Goal: Find specific page/section: Find specific page/section

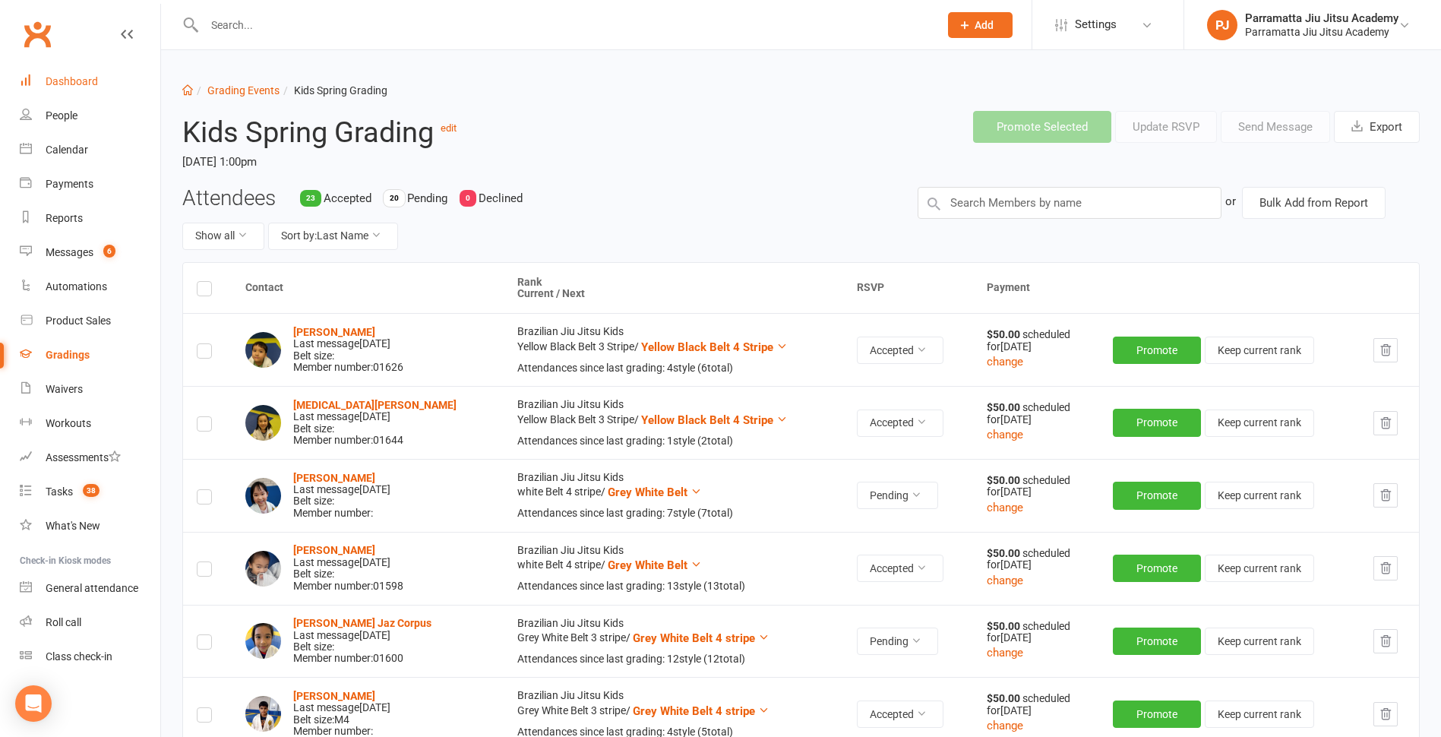
drag, startPoint x: 58, startPoint y: 77, endPoint x: 655, endPoint y: 309, distance: 640.7
click at [59, 77] on div "Dashboard" at bounding box center [72, 81] width 52 height 12
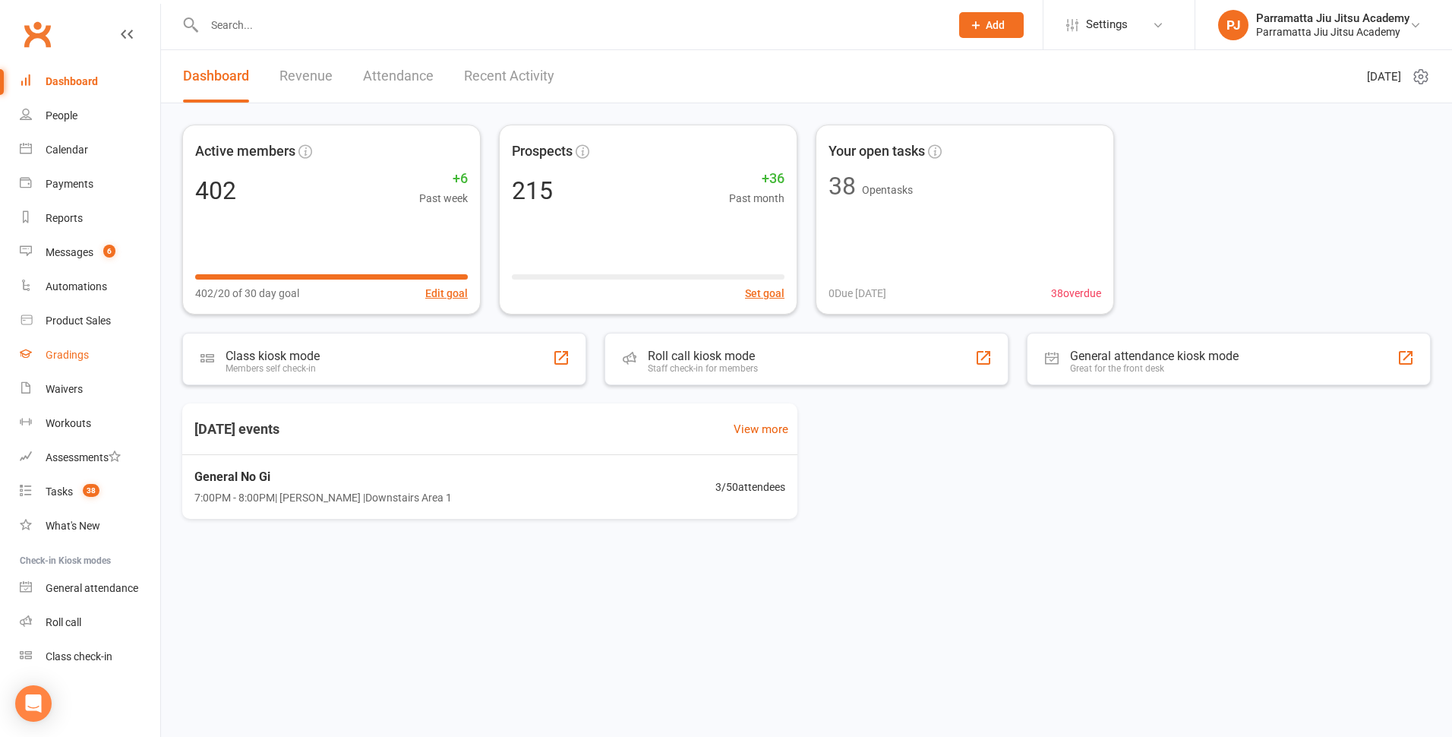
click at [68, 359] on div "Gradings" at bounding box center [67, 355] width 43 height 12
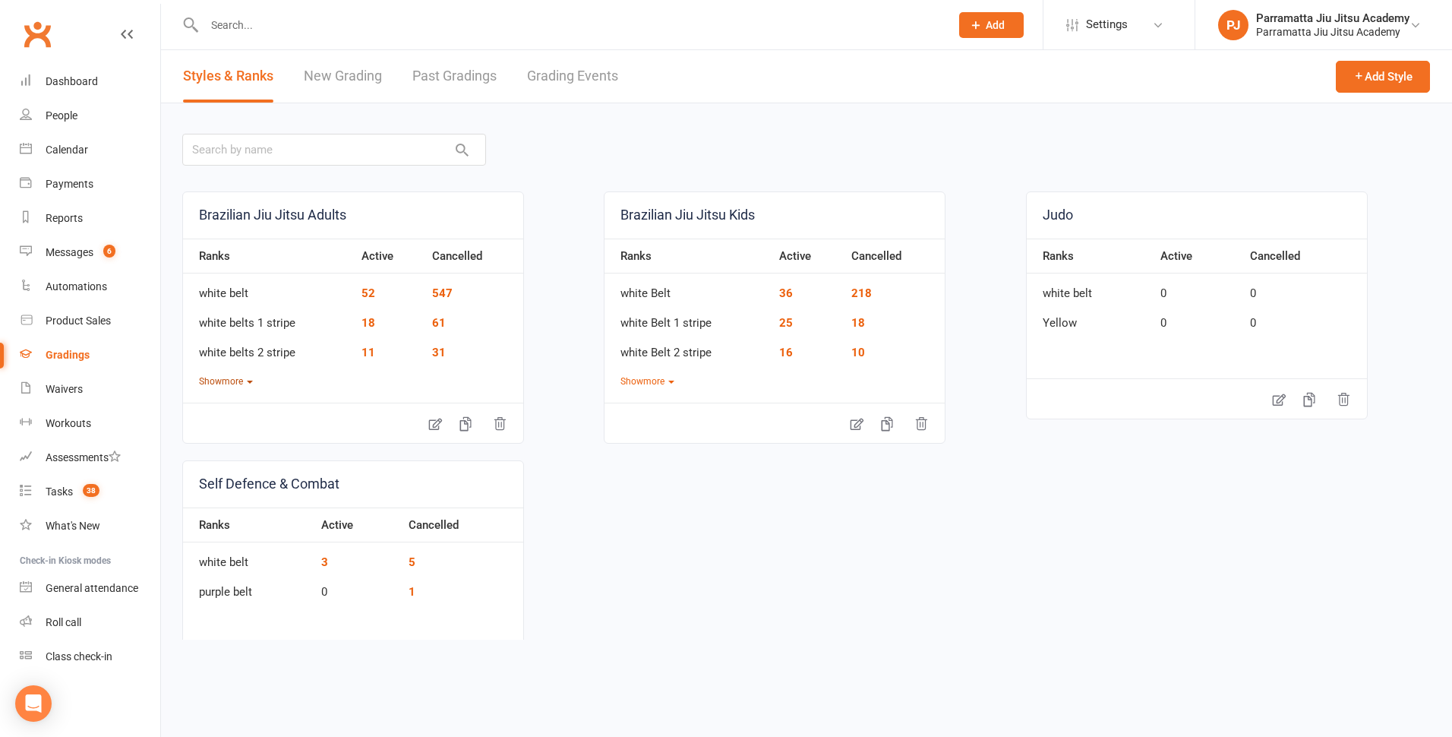
click at [221, 378] on button "Show more" at bounding box center [226, 381] width 54 height 14
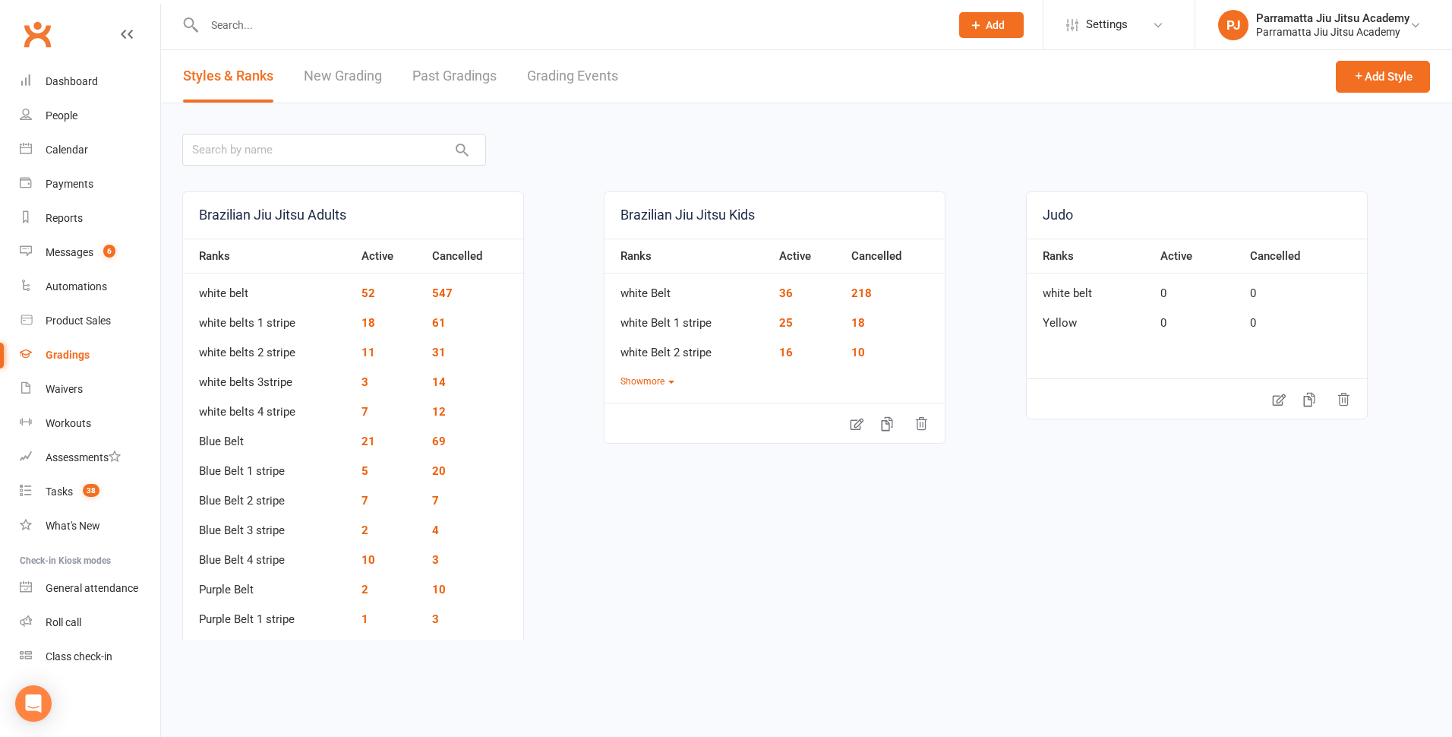
scroll to position [76, 0]
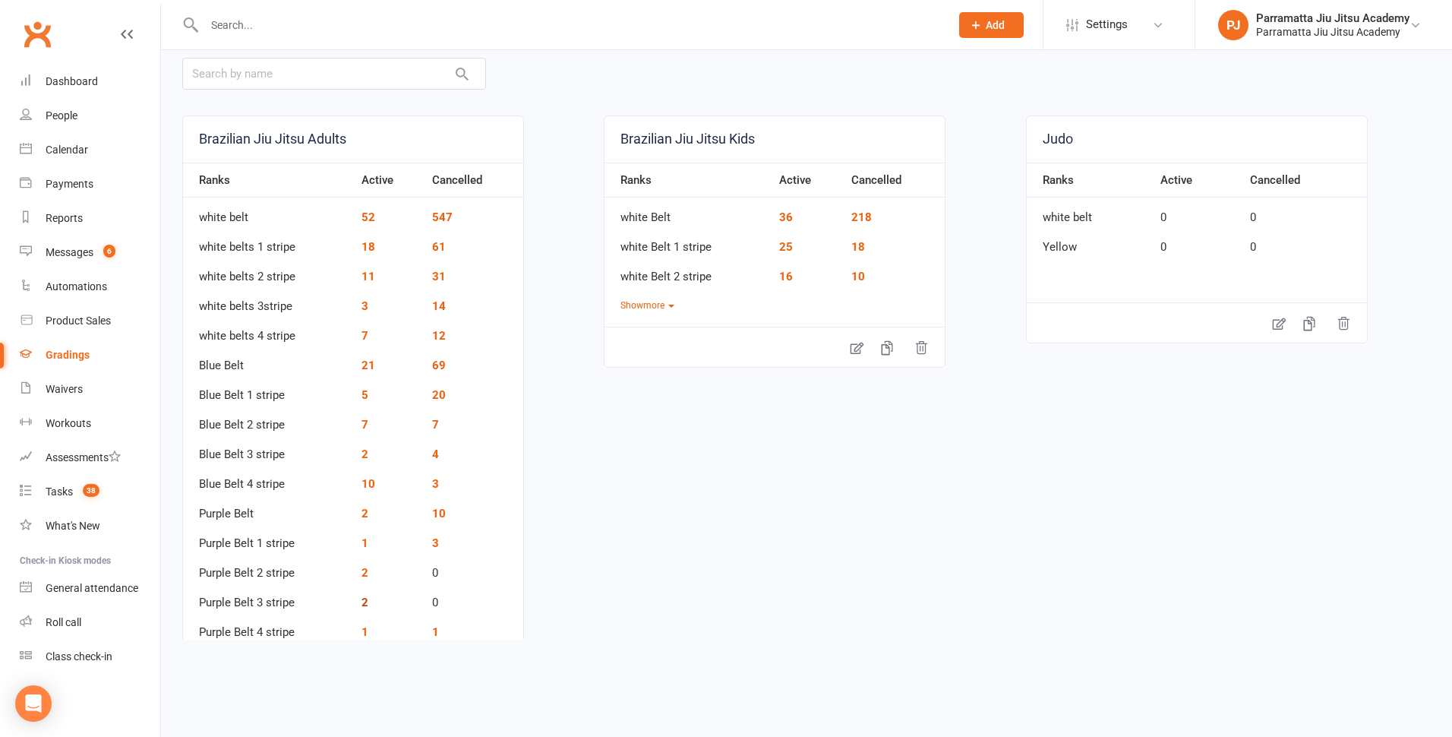
click at [363, 601] on link "2" at bounding box center [365, 603] width 7 height 14
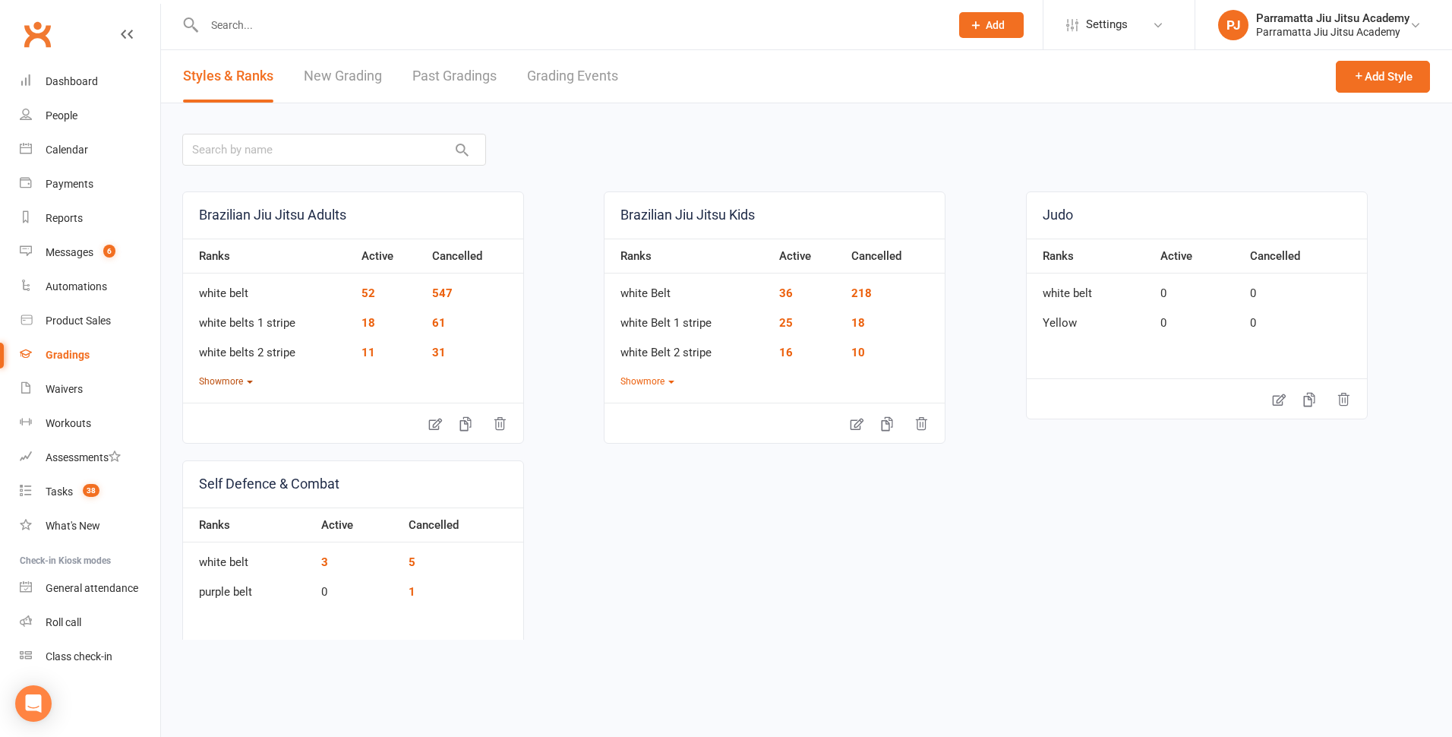
click at [251, 381] on icon "button" at bounding box center [250, 382] width 6 height 3
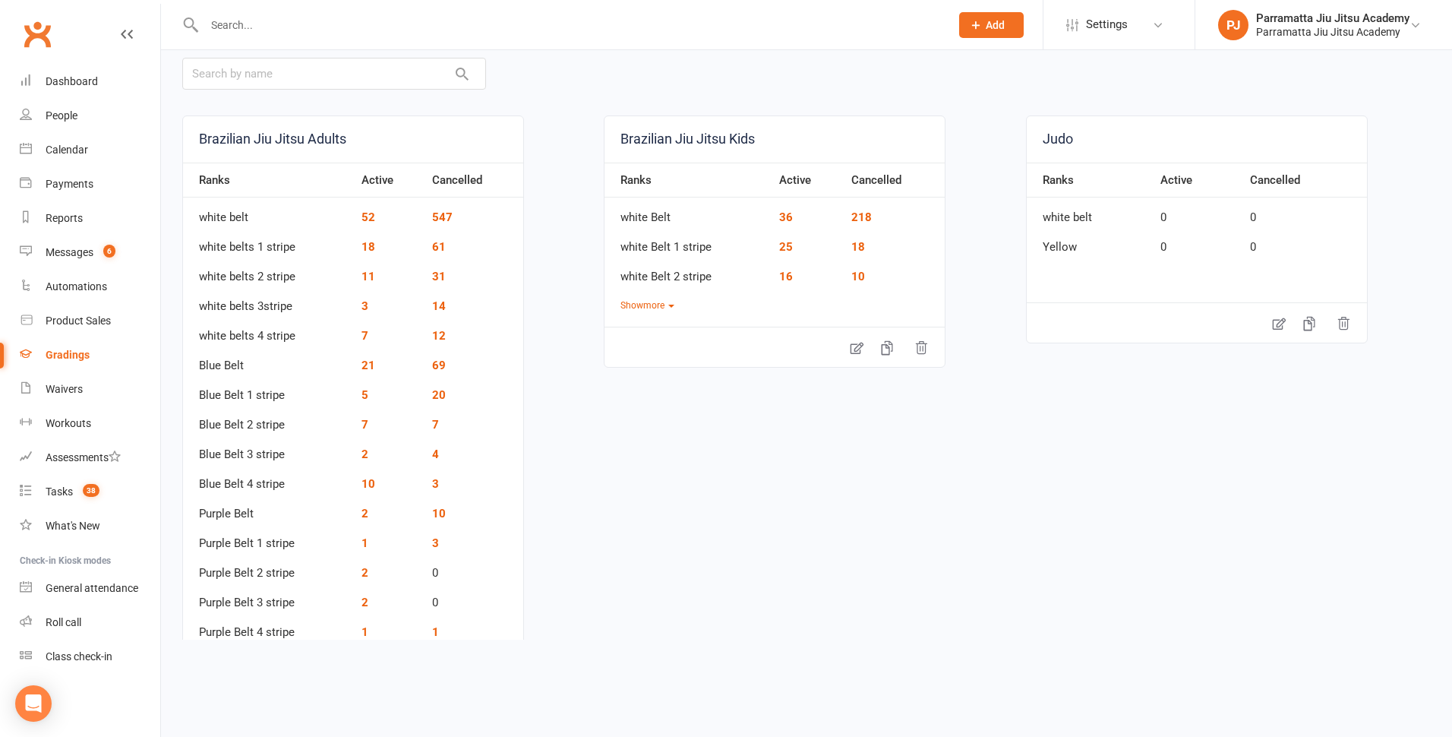
scroll to position [152, 0]
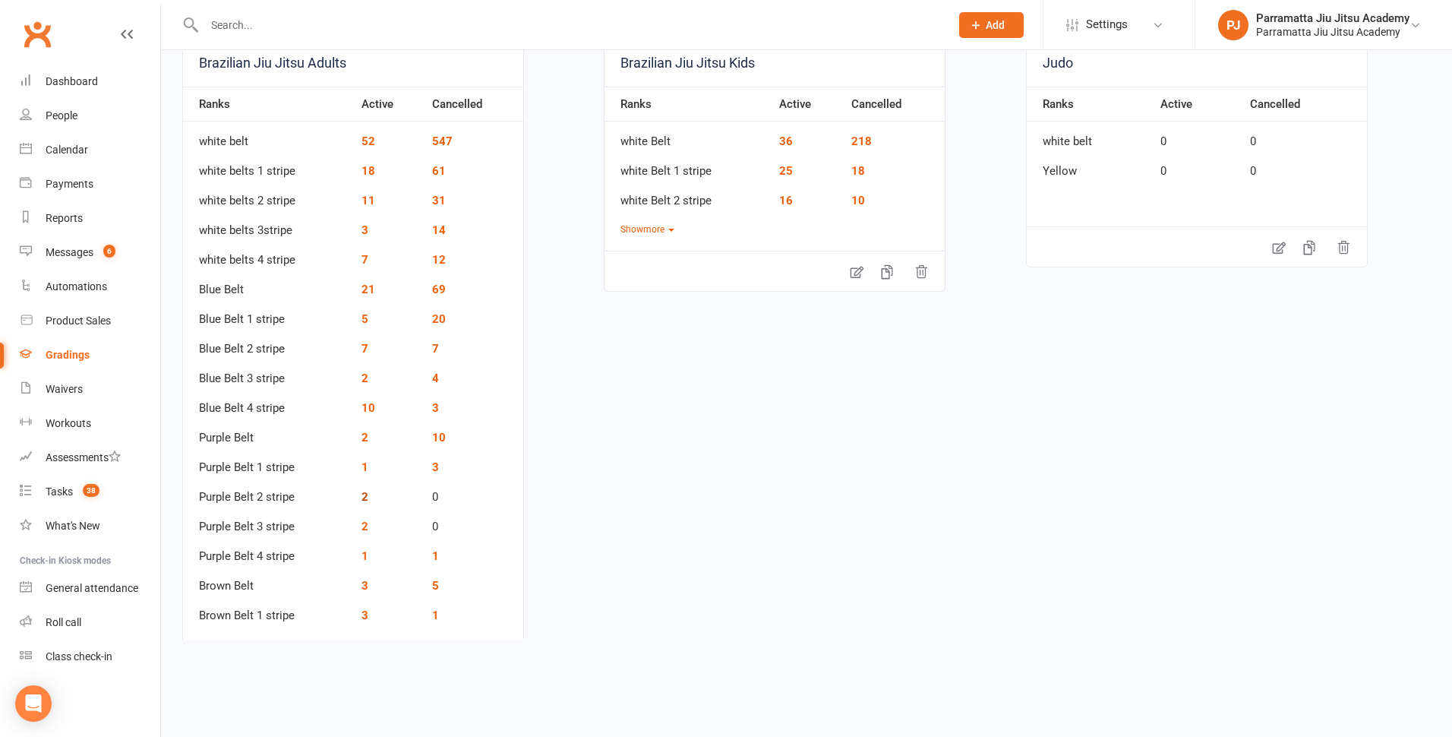
click at [365, 500] on link "2" at bounding box center [365, 497] width 7 height 14
